Goal: Navigation & Orientation: Find specific page/section

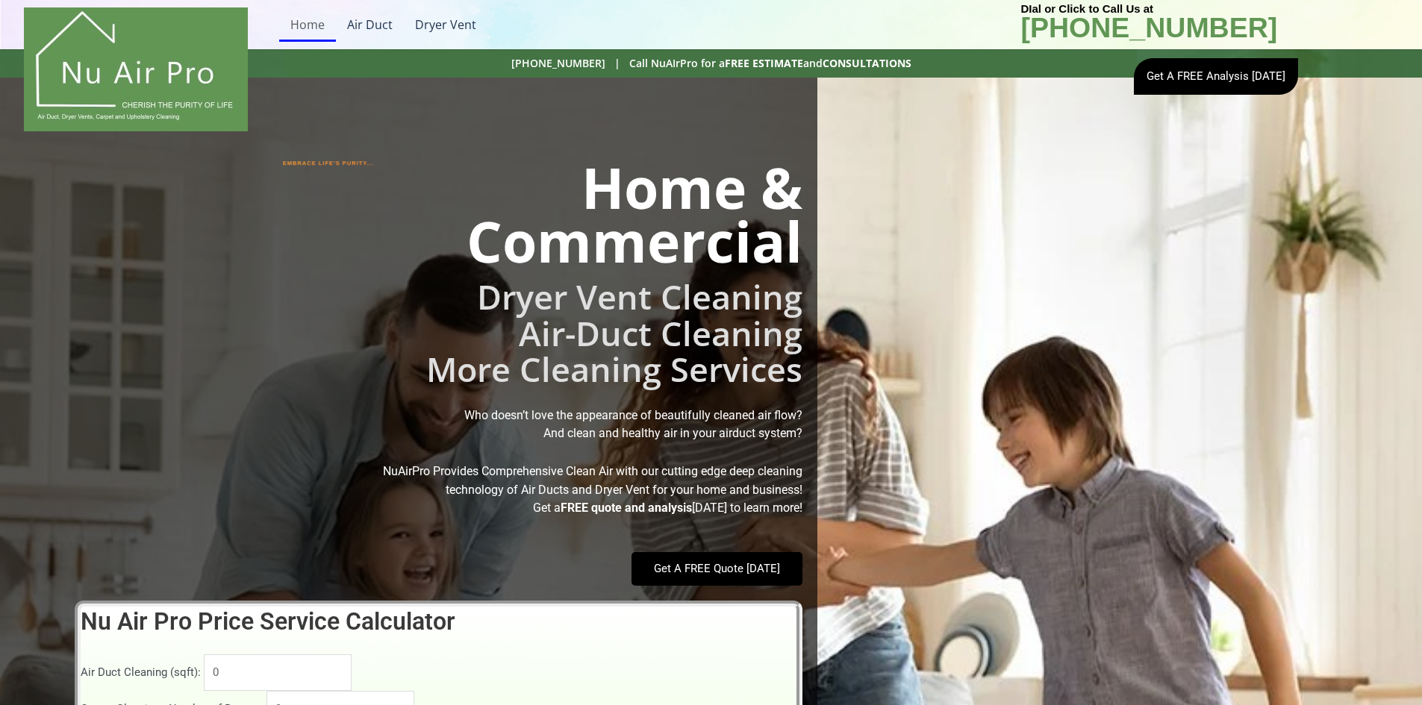
click at [308, 22] on link "Home" at bounding box center [307, 24] width 57 height 34
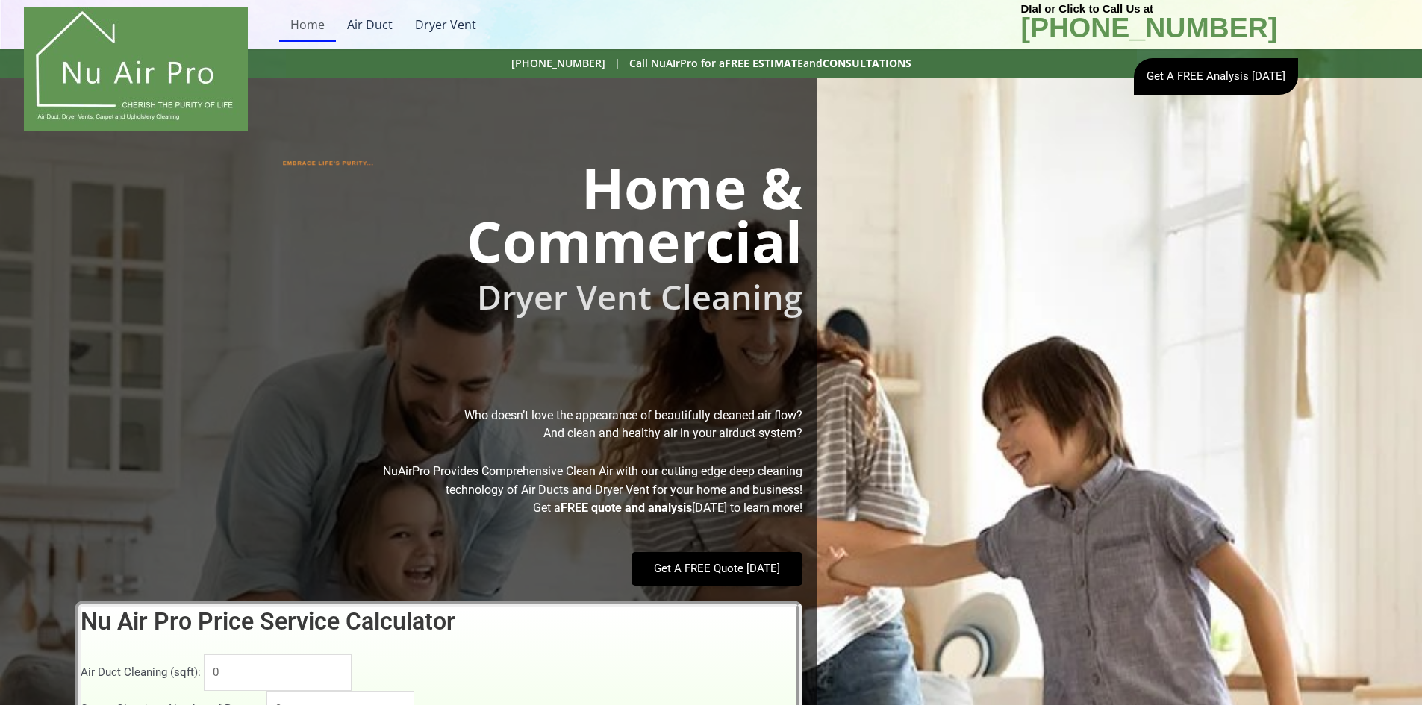
click at [308, 43] on div "Menu Home Air Duct Dryer Vent" at bounding box center [643, 24] width 742 height 49
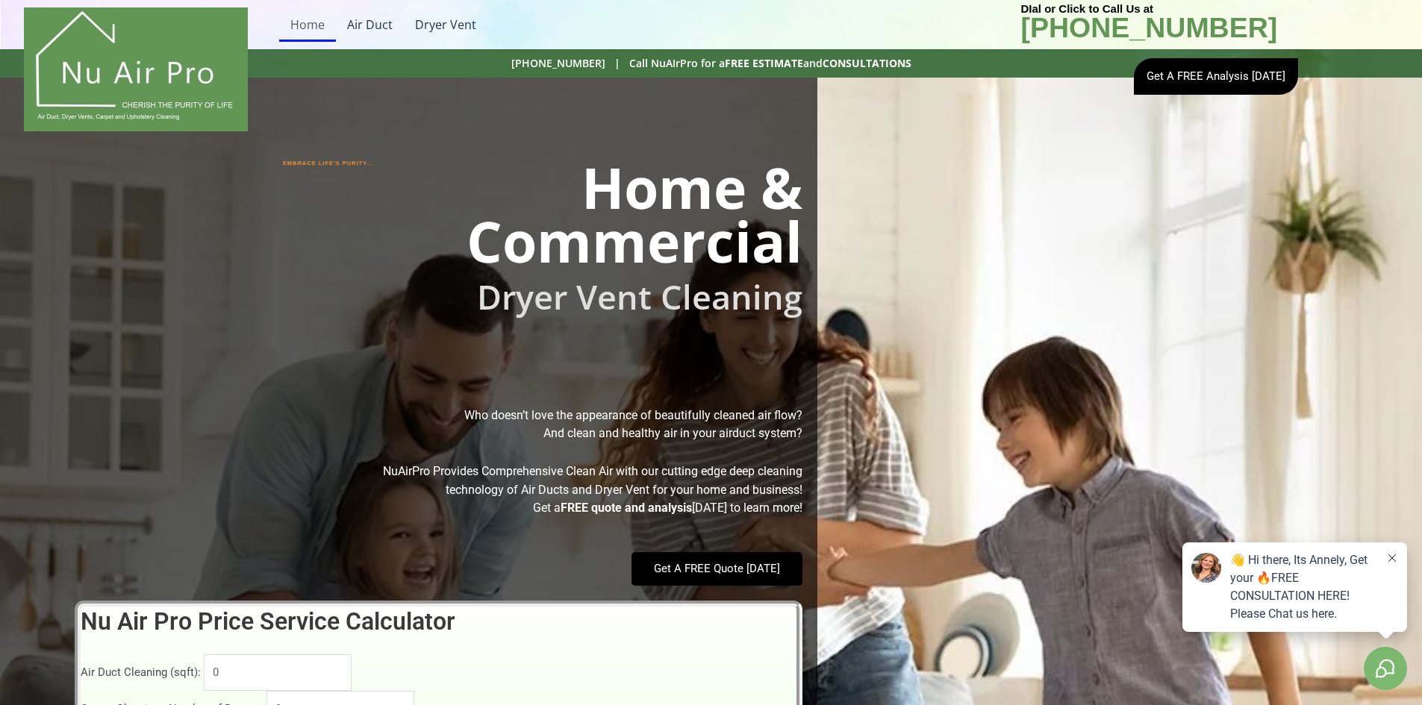
click at [322, 66] on h2 "[PHONE_NUMBER] | Call NuAIrPro for a FREE ESTIMATE and CONSULTATIONS" at bounding box center [711, 63] width 836 height 13
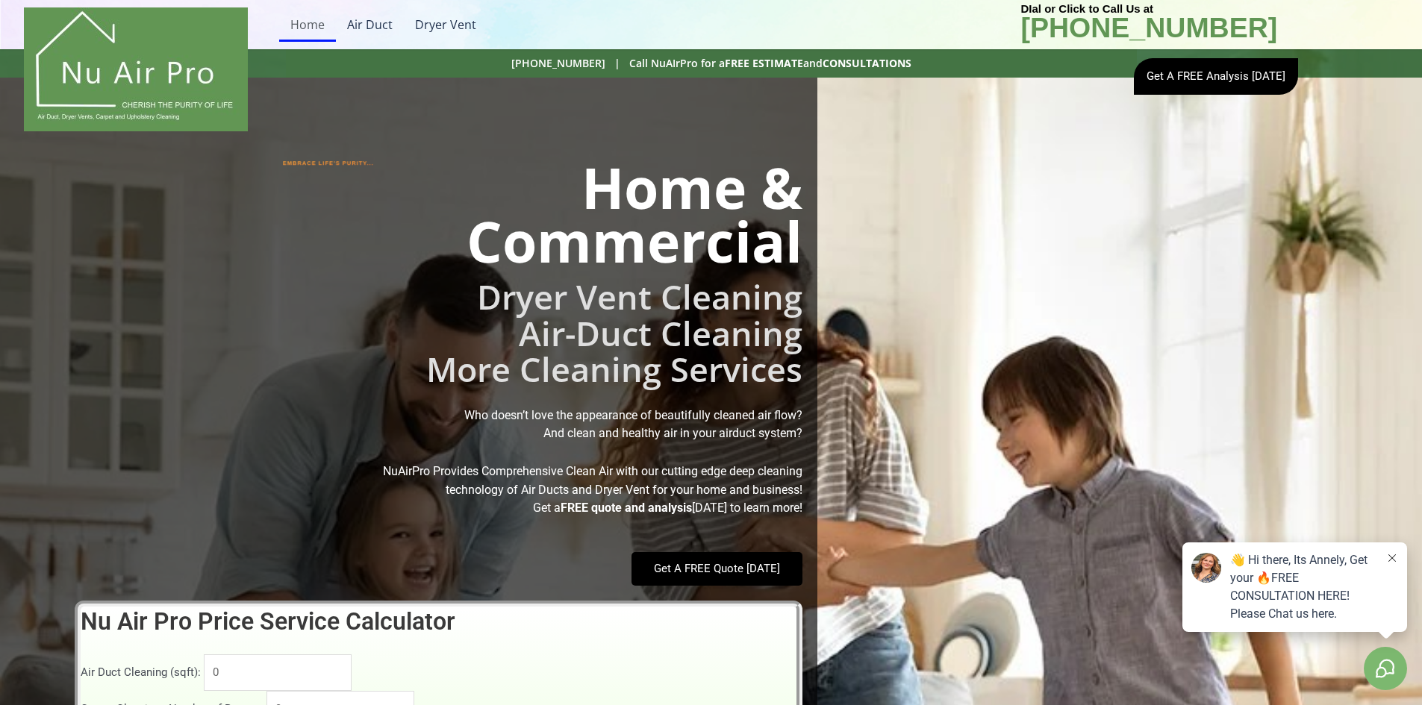
click at [1387, 559] on button at bounding box center [1392, 559] width 12 height 15
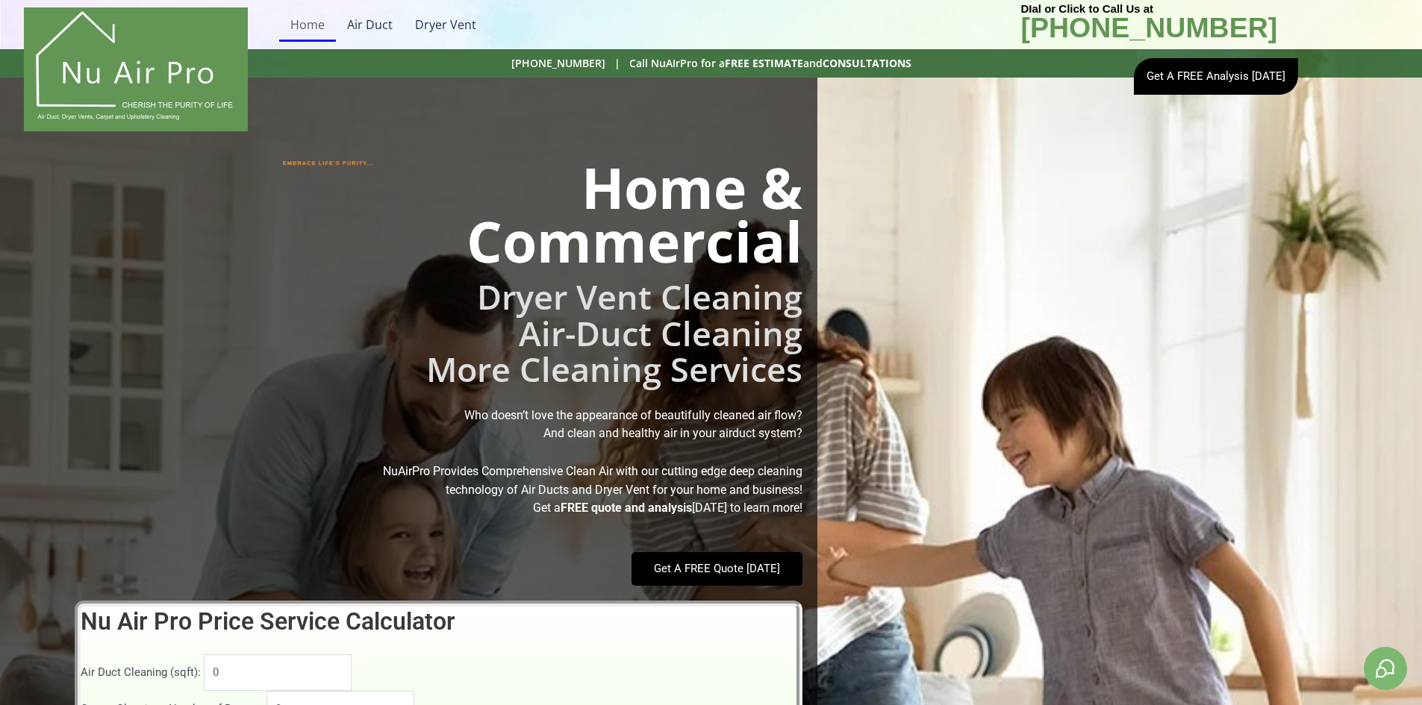
click at [775, 366] on h2 "More Cleaning Services" at bounding box center [401, 370] width 802 height 44
